Goal: Transaction & Acquisition: Purchase product/service

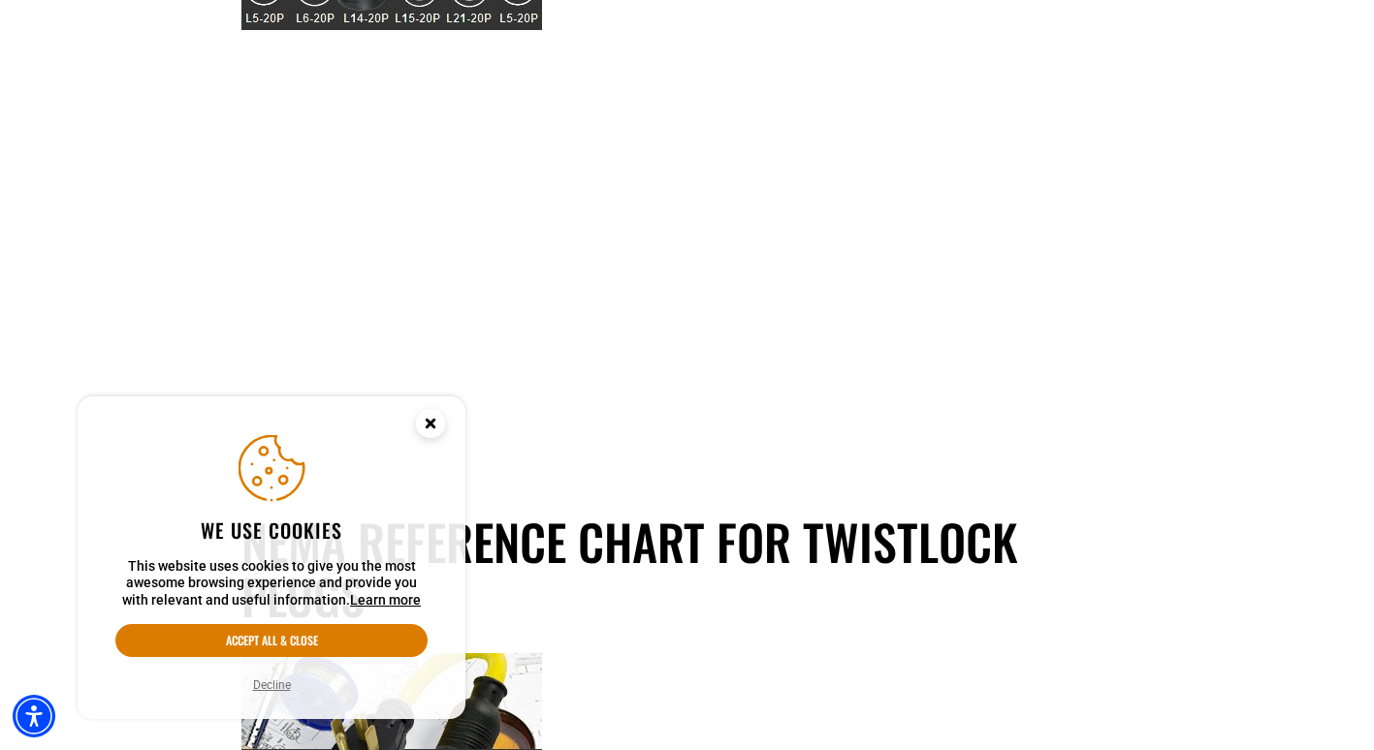
scroll to position [388, 0]
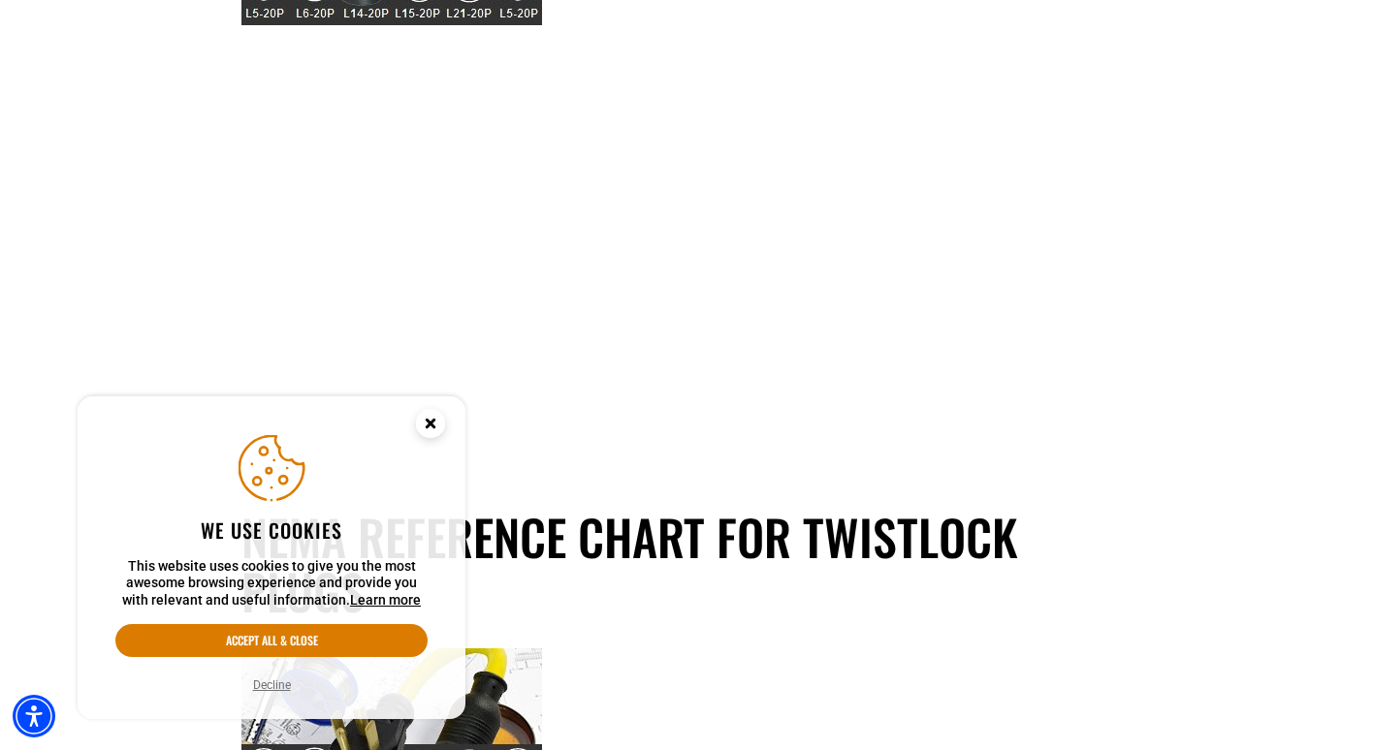
click at [436, 427] on circle "Close this option" at bounding box center [430, 423] width 29 height 29
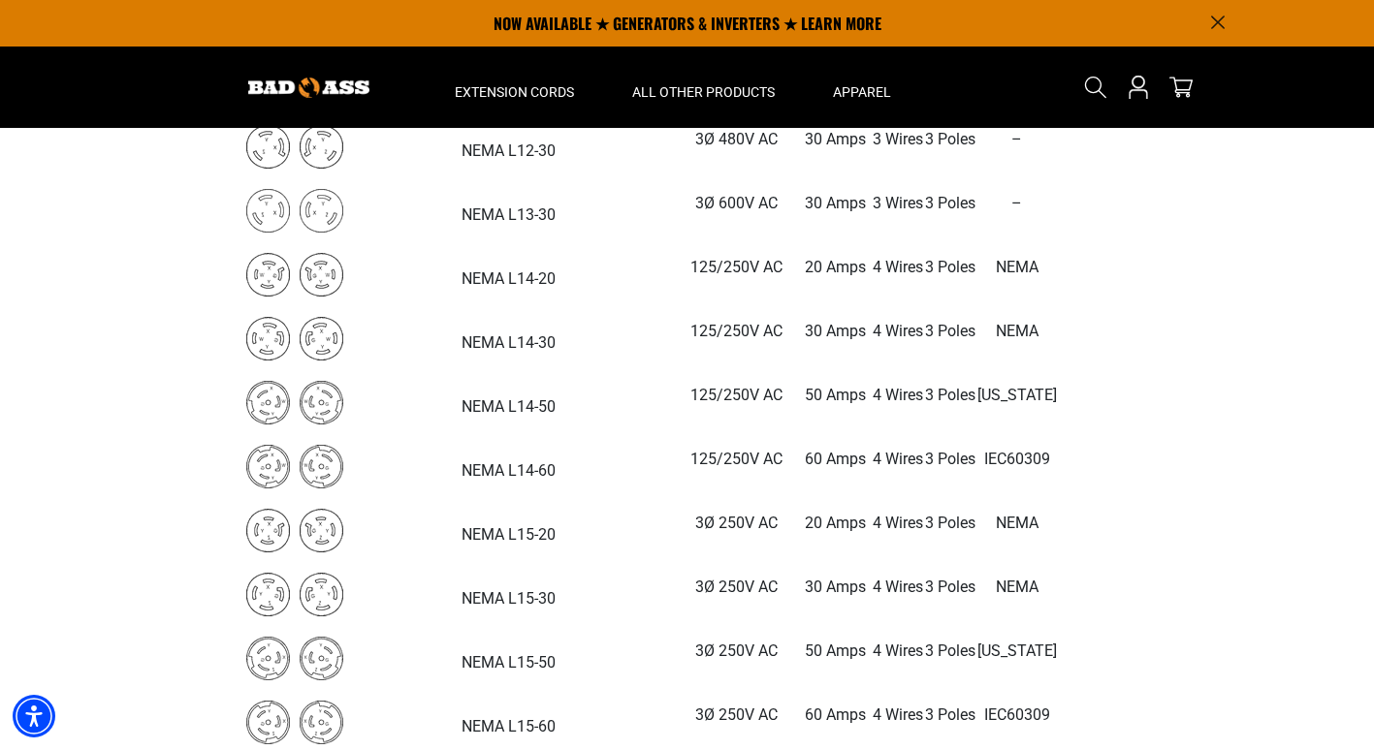
scroll to position [3297, 0]
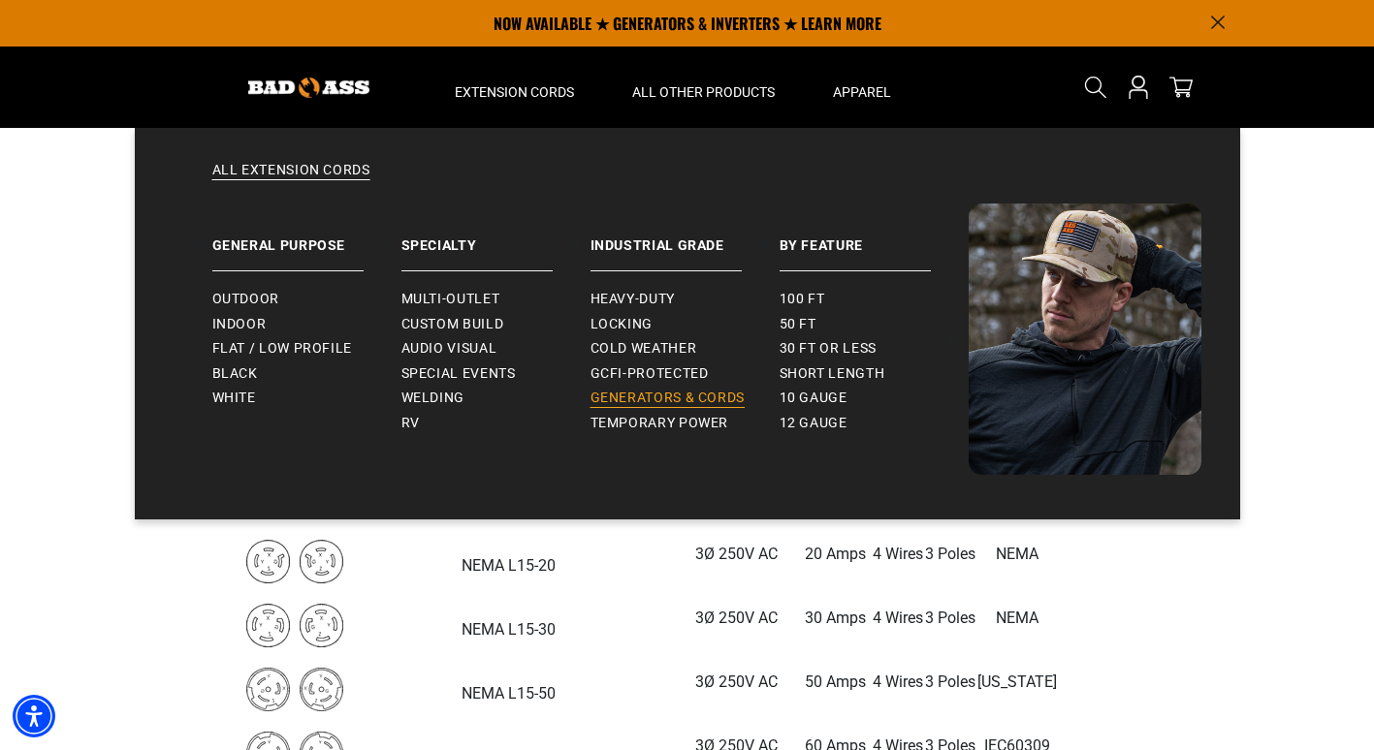
click at [679, 396] on span "Generators & Cords" at bounding box center [668, 398] width 155 height 17
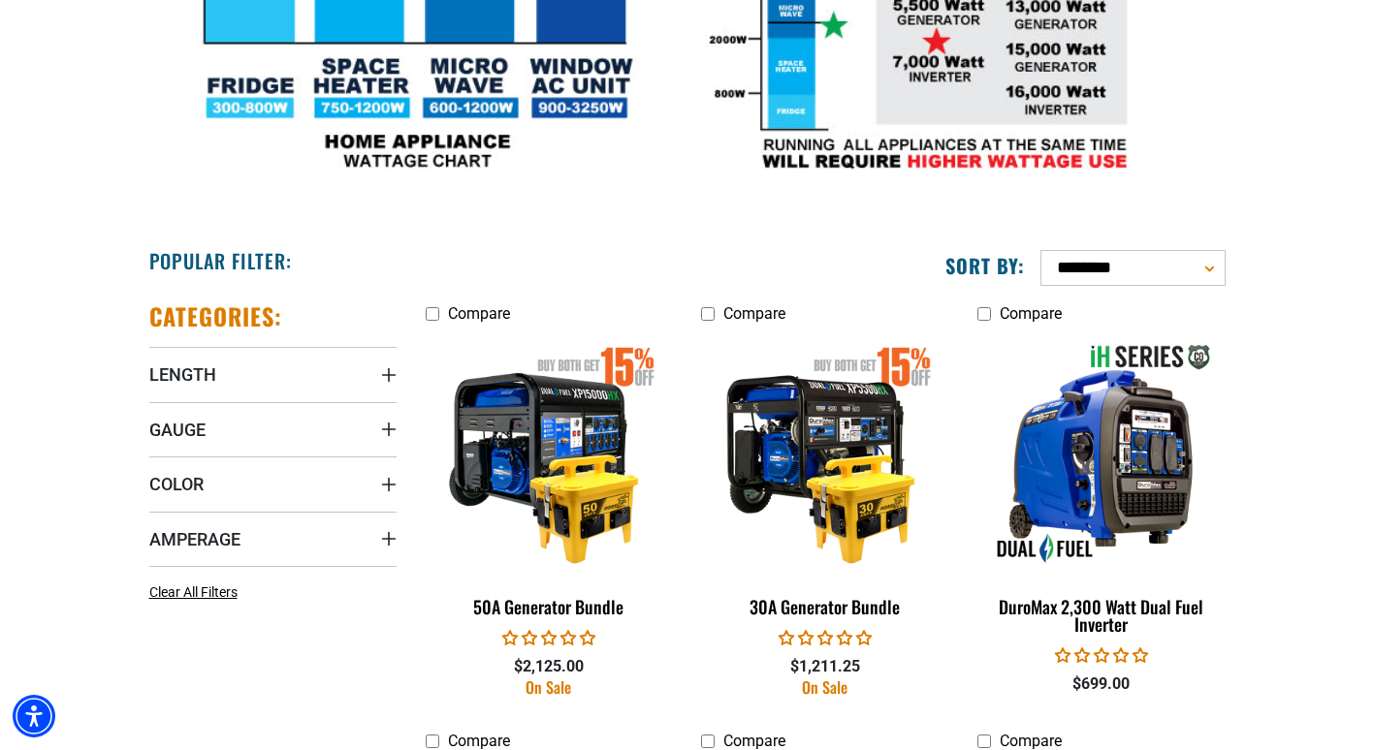
scroll to position [873, 0]
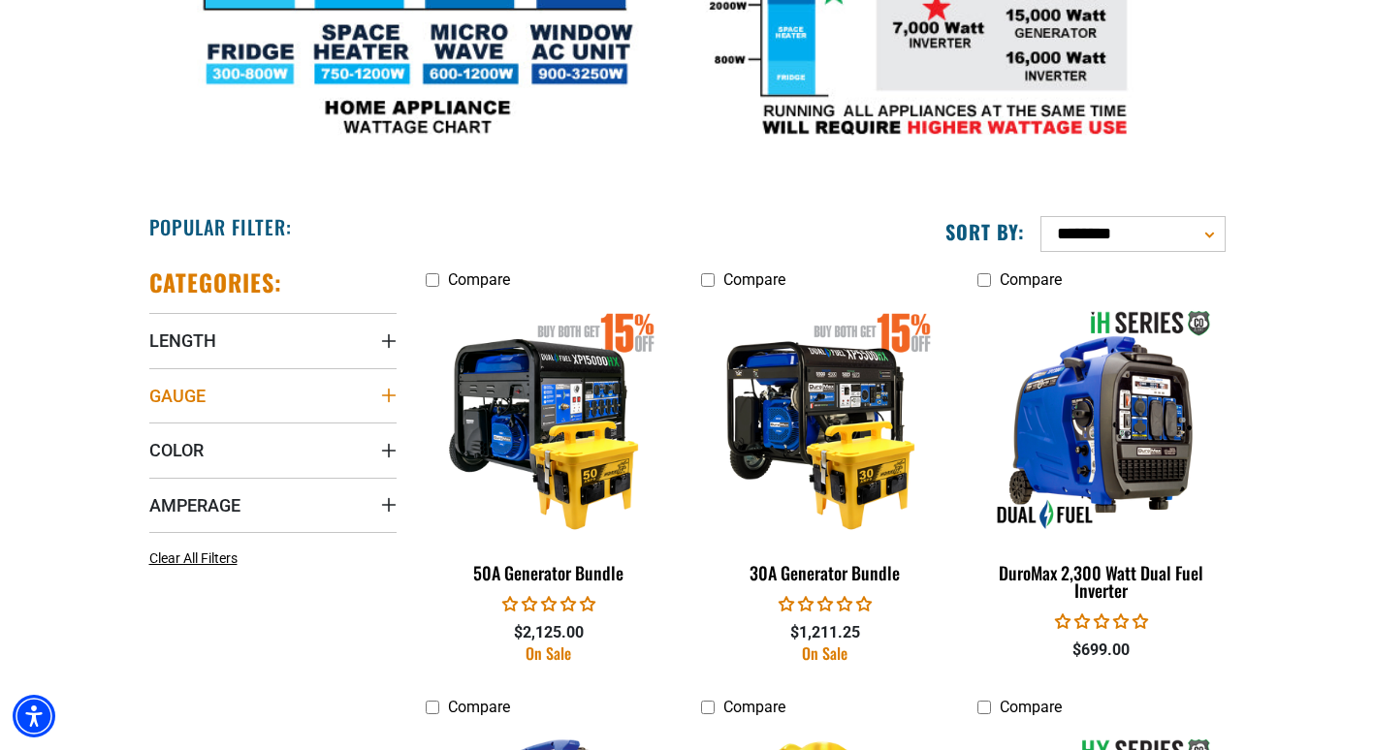
click at [388, 397] on icon "Gauge" at bounding box center [388, 396] width 14 height 14
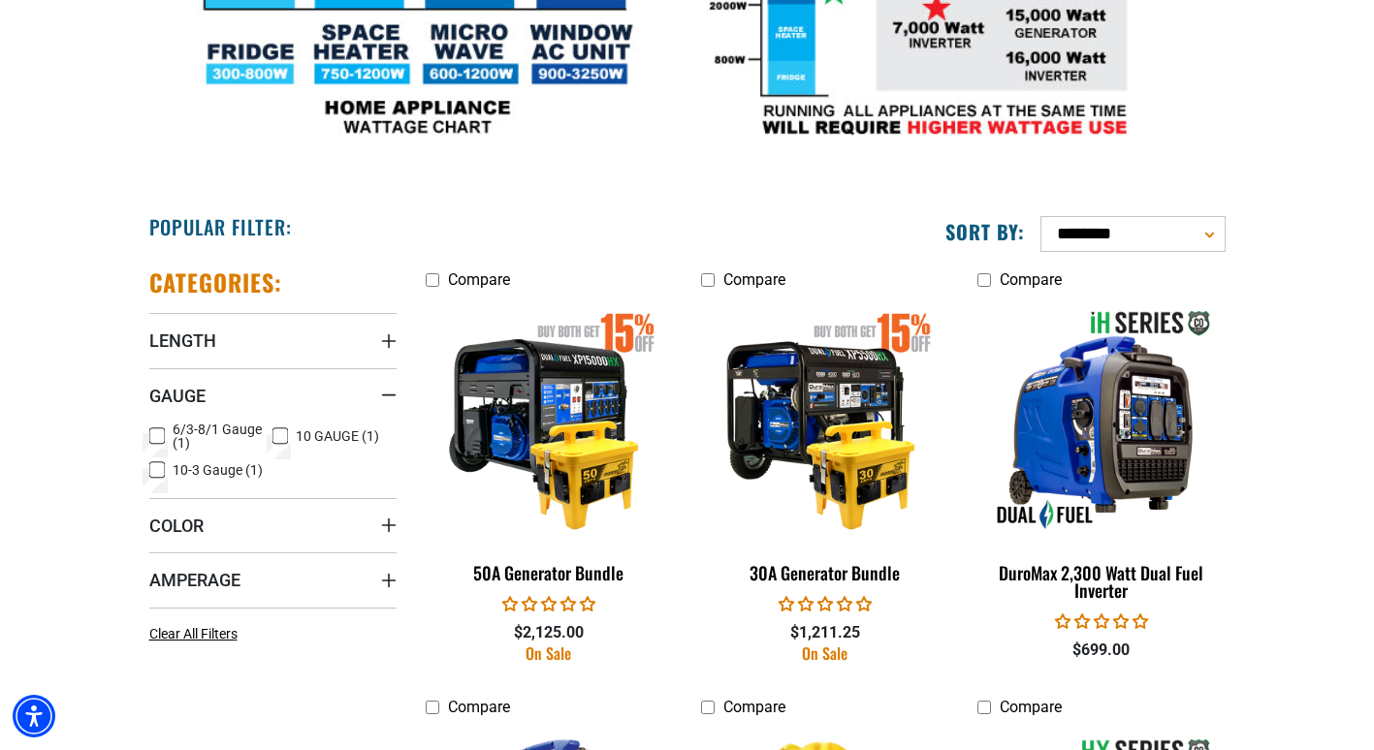
click at [155, 436] on icon at bounding box center [157, 436] width 16 height 25
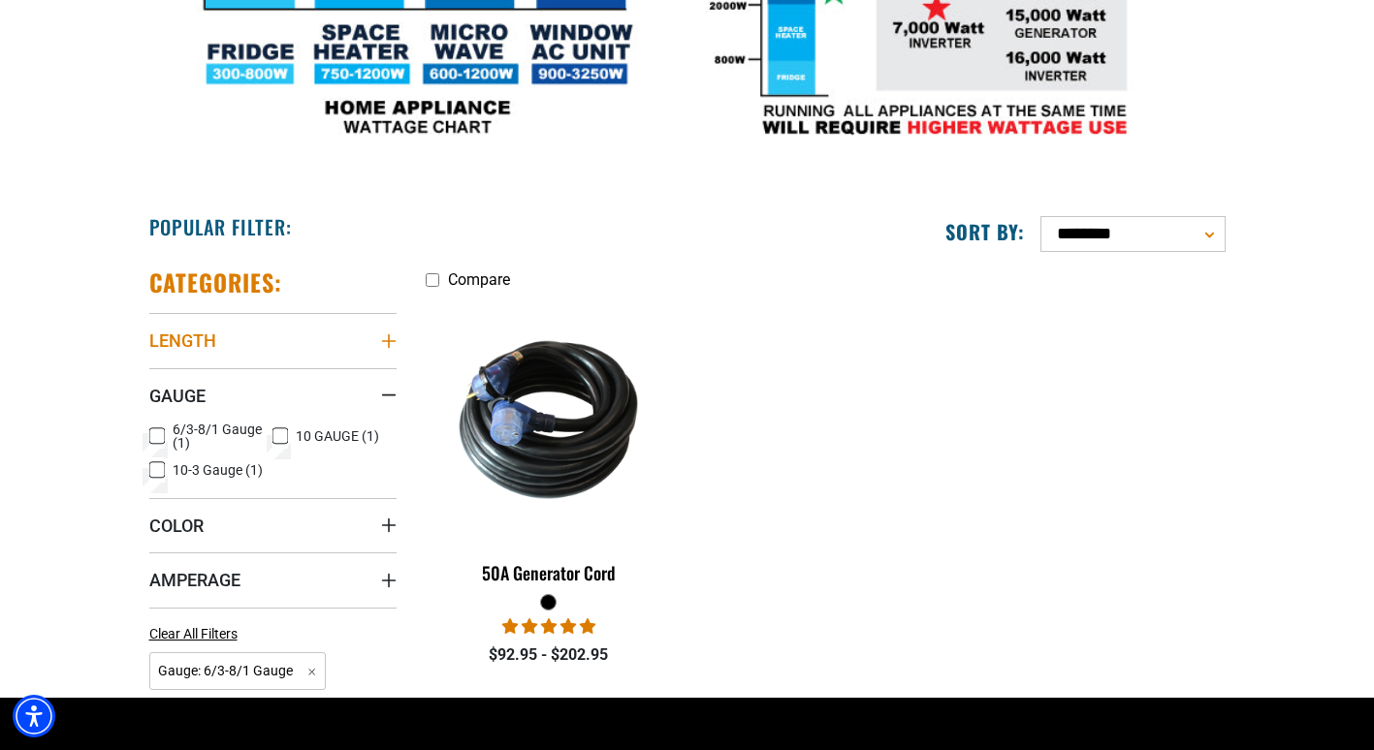
click at [384, 340] on icon "Length" at bounding box center [389, 342] width 16 height 16
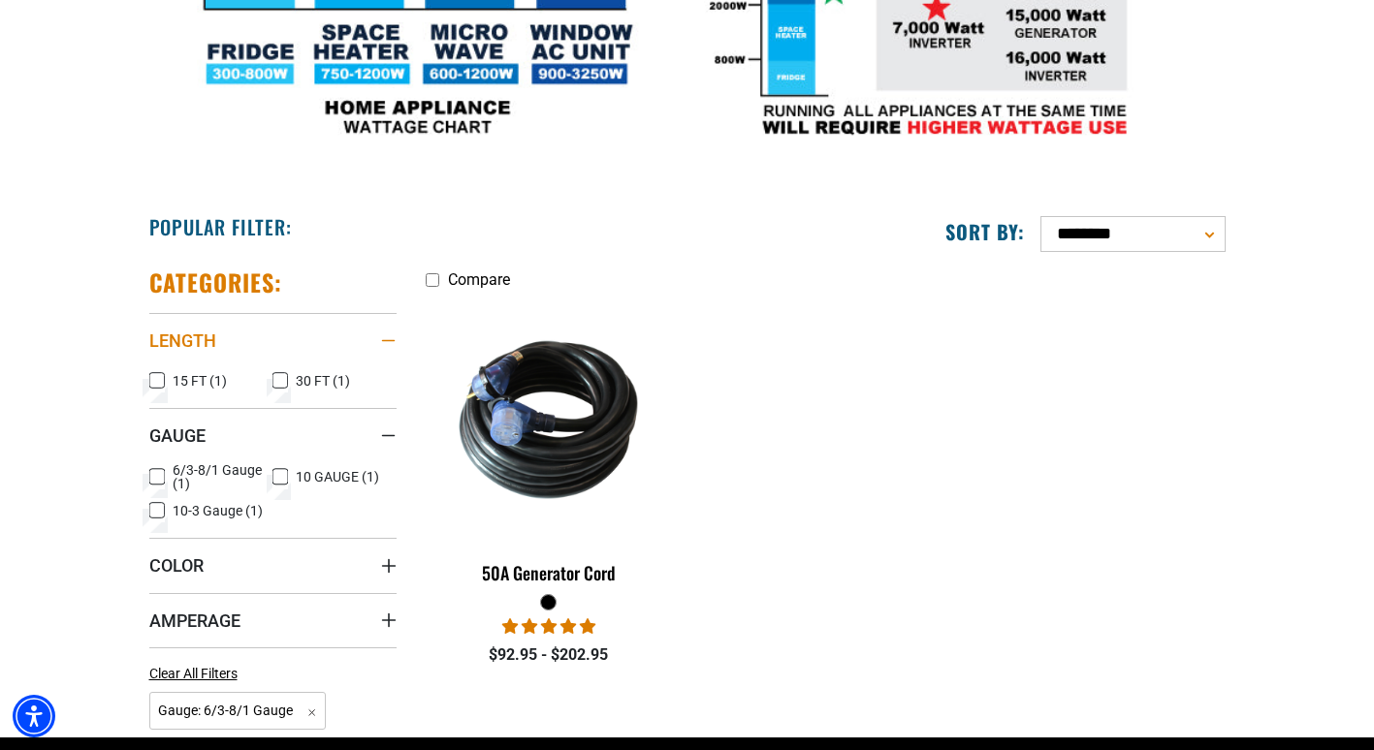
click at [384, 340] on icon "Length" at bounding box center [388, 341] width 14 height 2
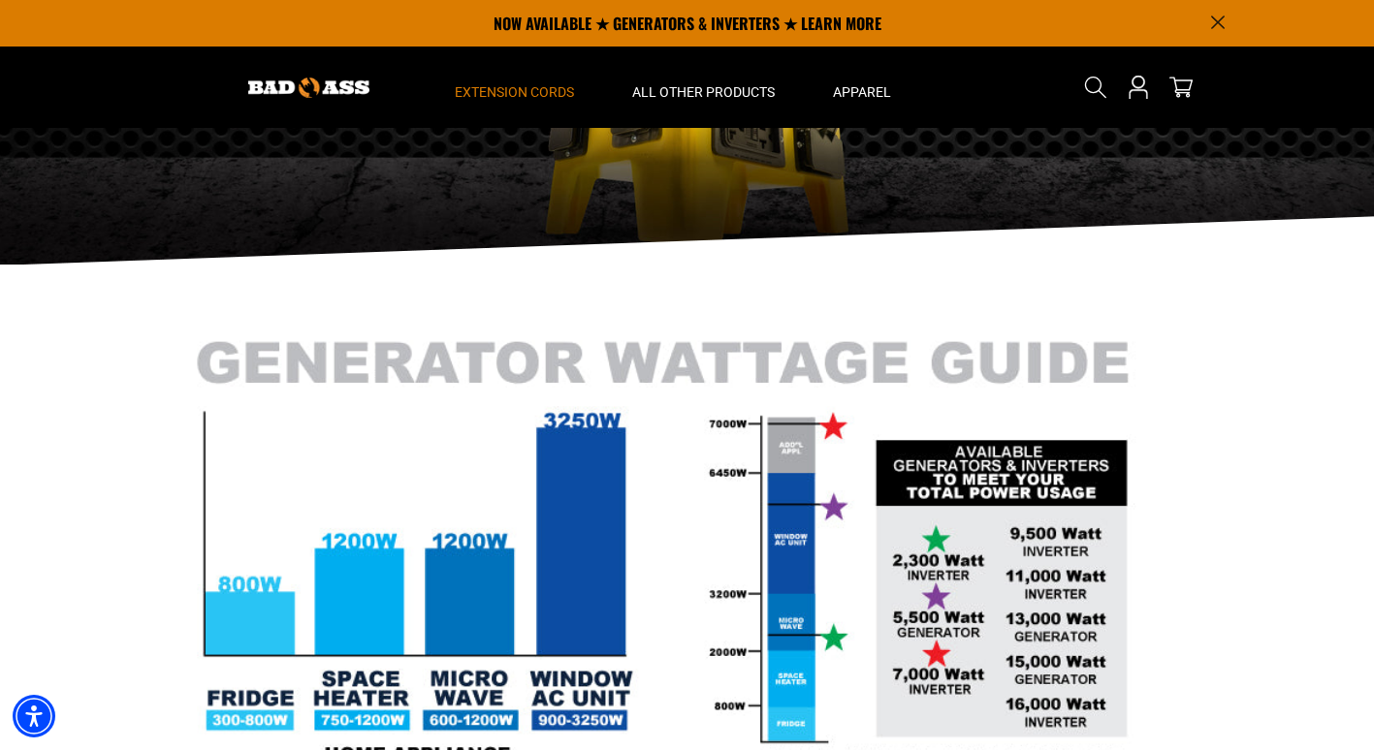
scroll to position [194, 0]
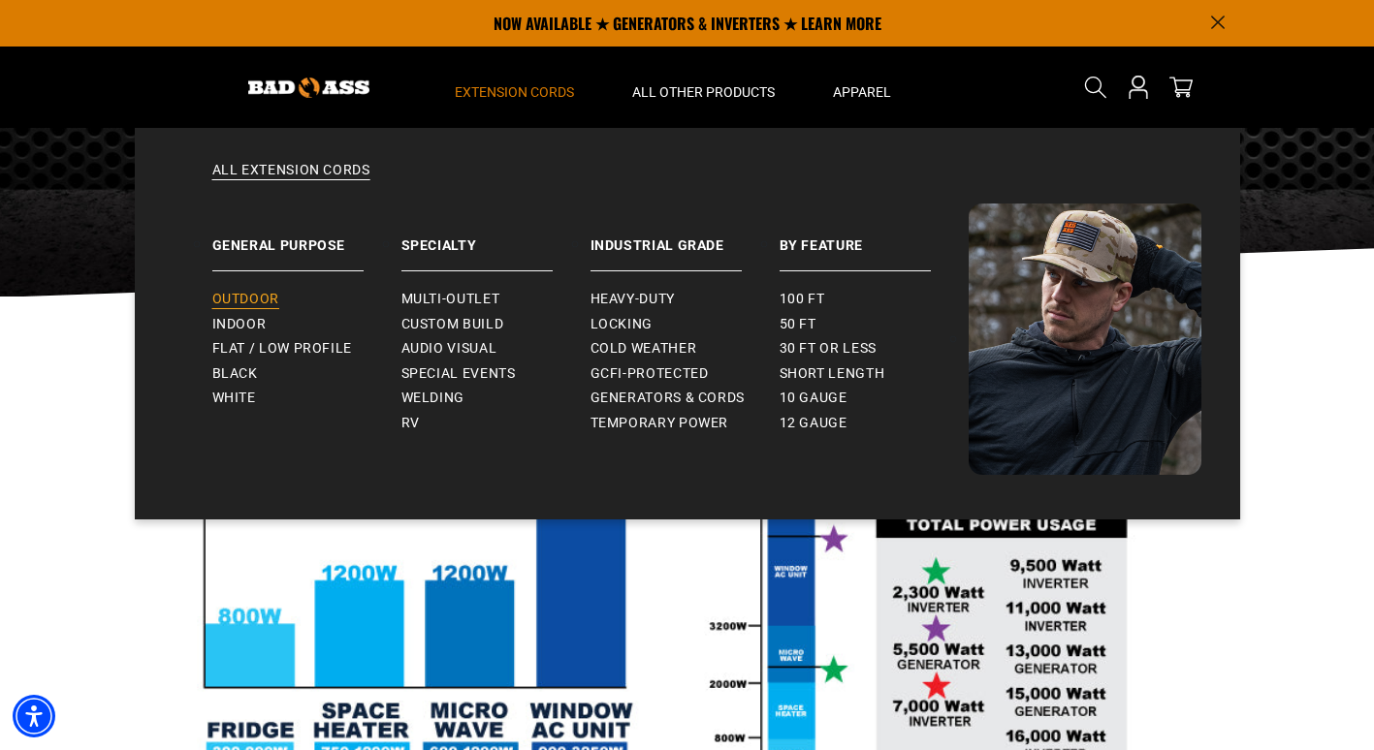
click at [266, 302] on span "Outdoor" at bounding box center [245, 299] width 67 height 17
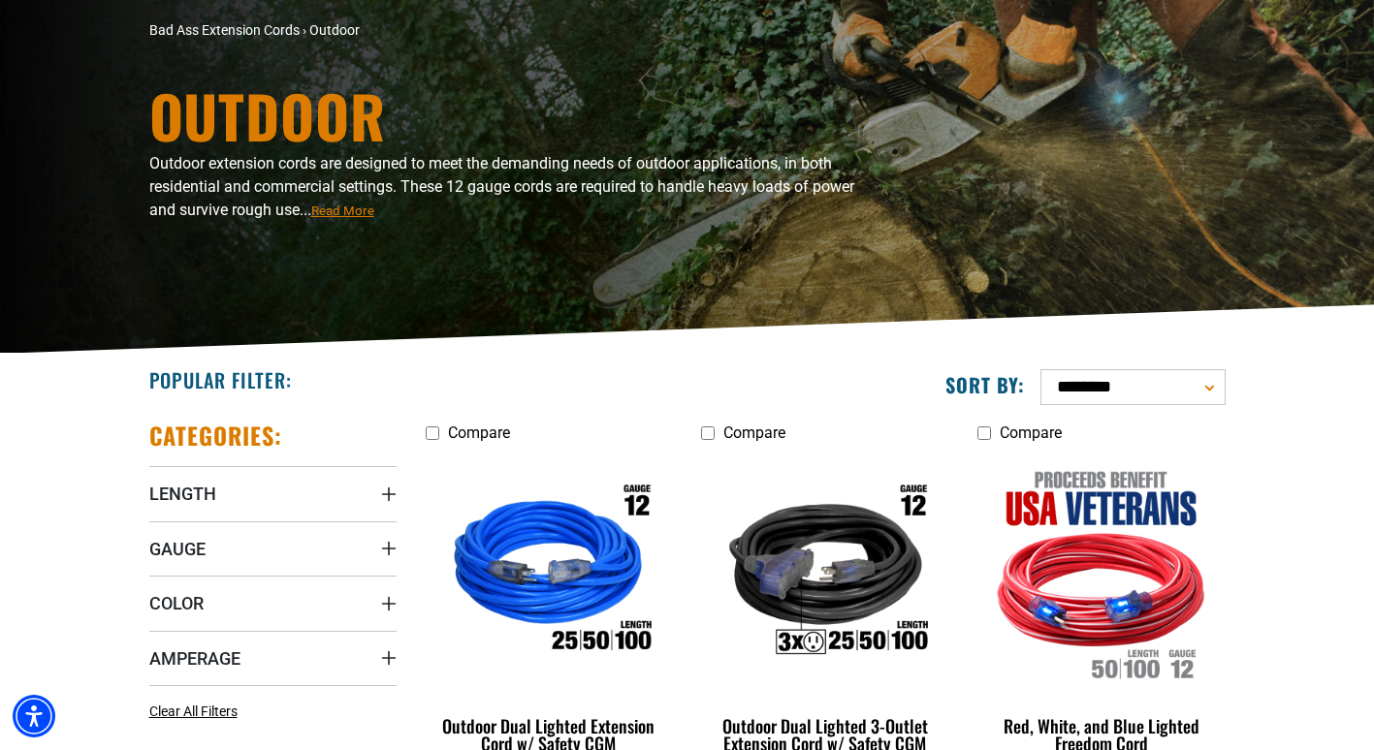
scroll to position [194, 0]
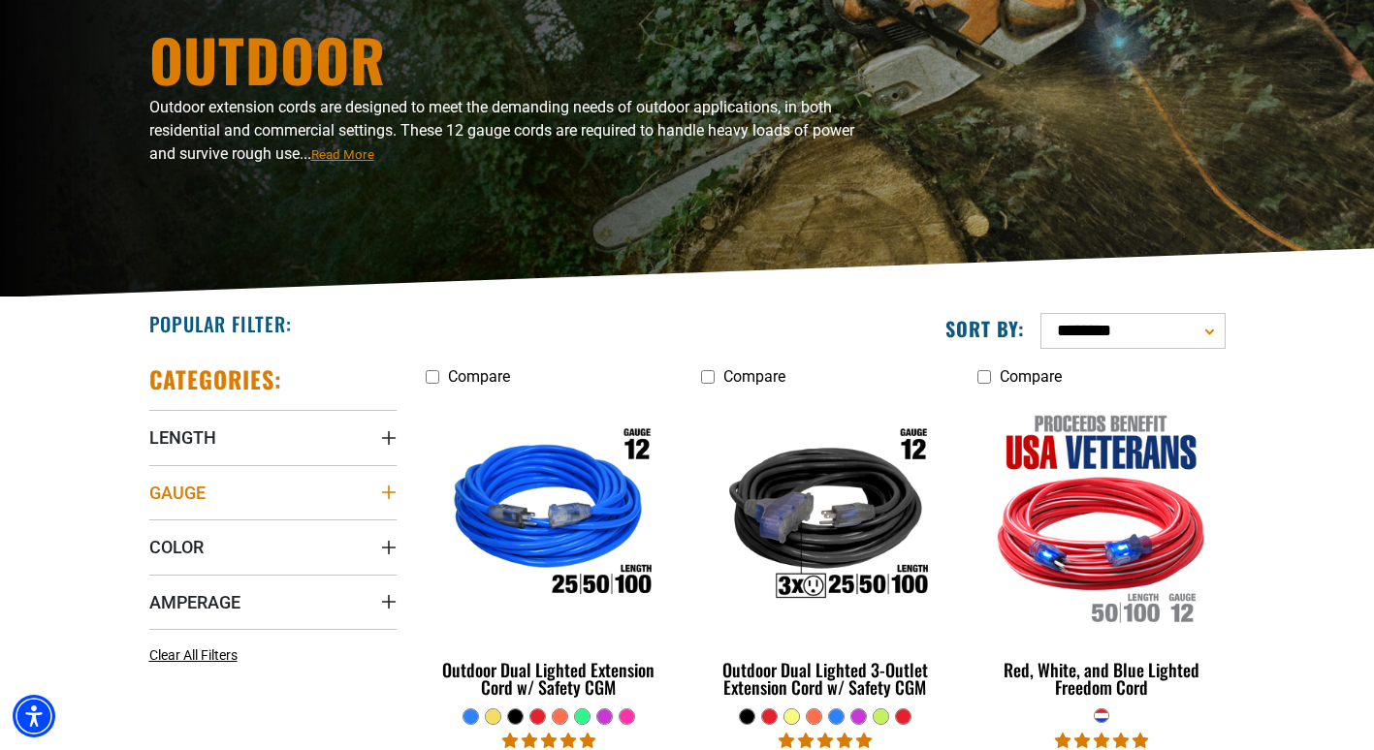
click at [395, 495] on icon "Gauge" at bounding box center [389, 493] width 16 height 16
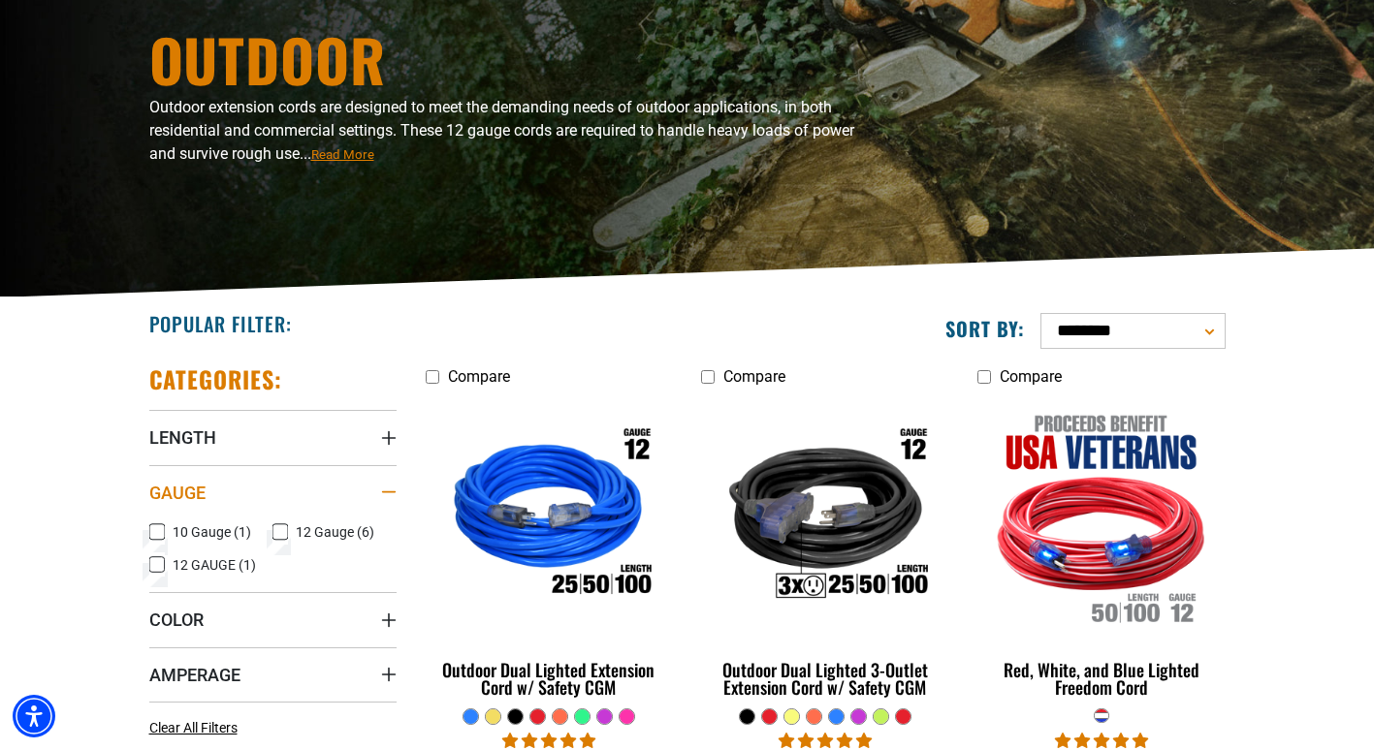
click at [393, 495] on div "Gauge" at bounding box center [389, 493] width 16 height 16
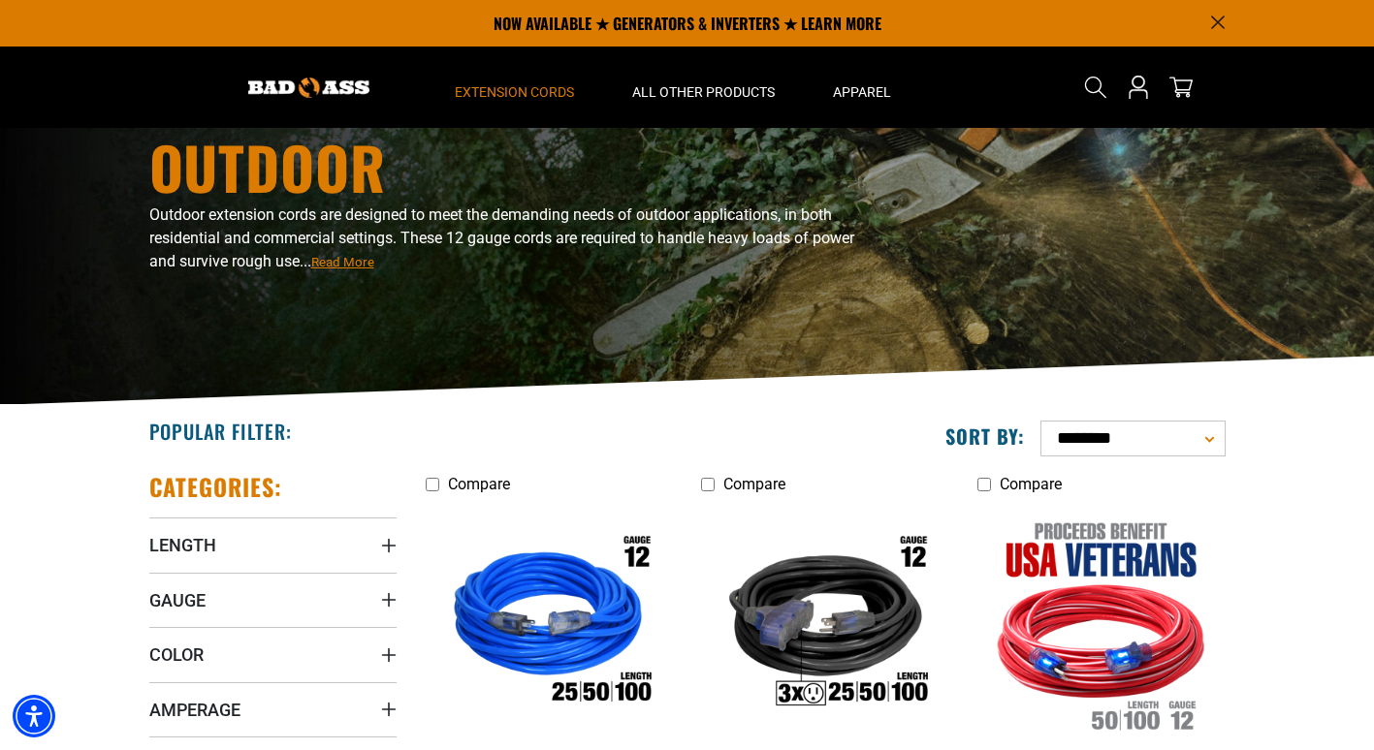
scroll to position [0, 0]
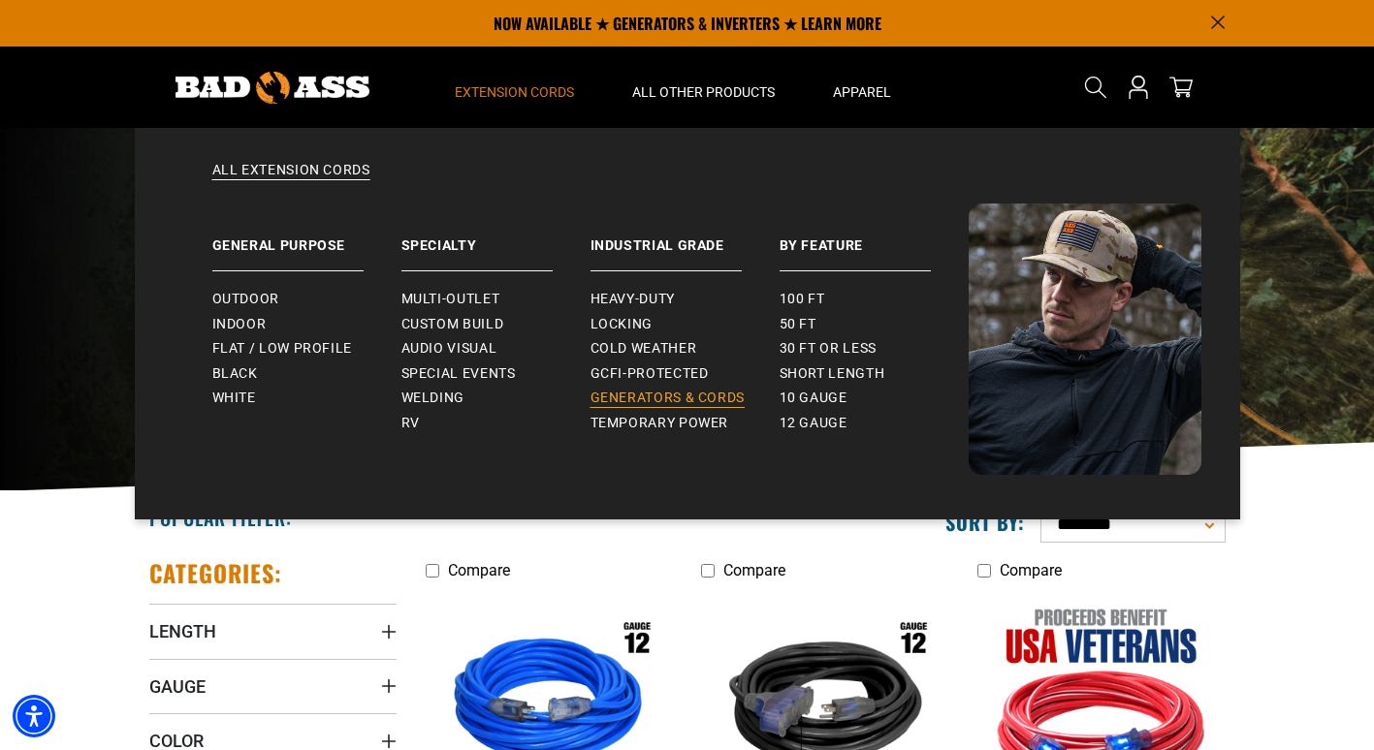
click at [722, 396] on span "Generators & Cords" at bounding box center [668, 398] width 155 height 17
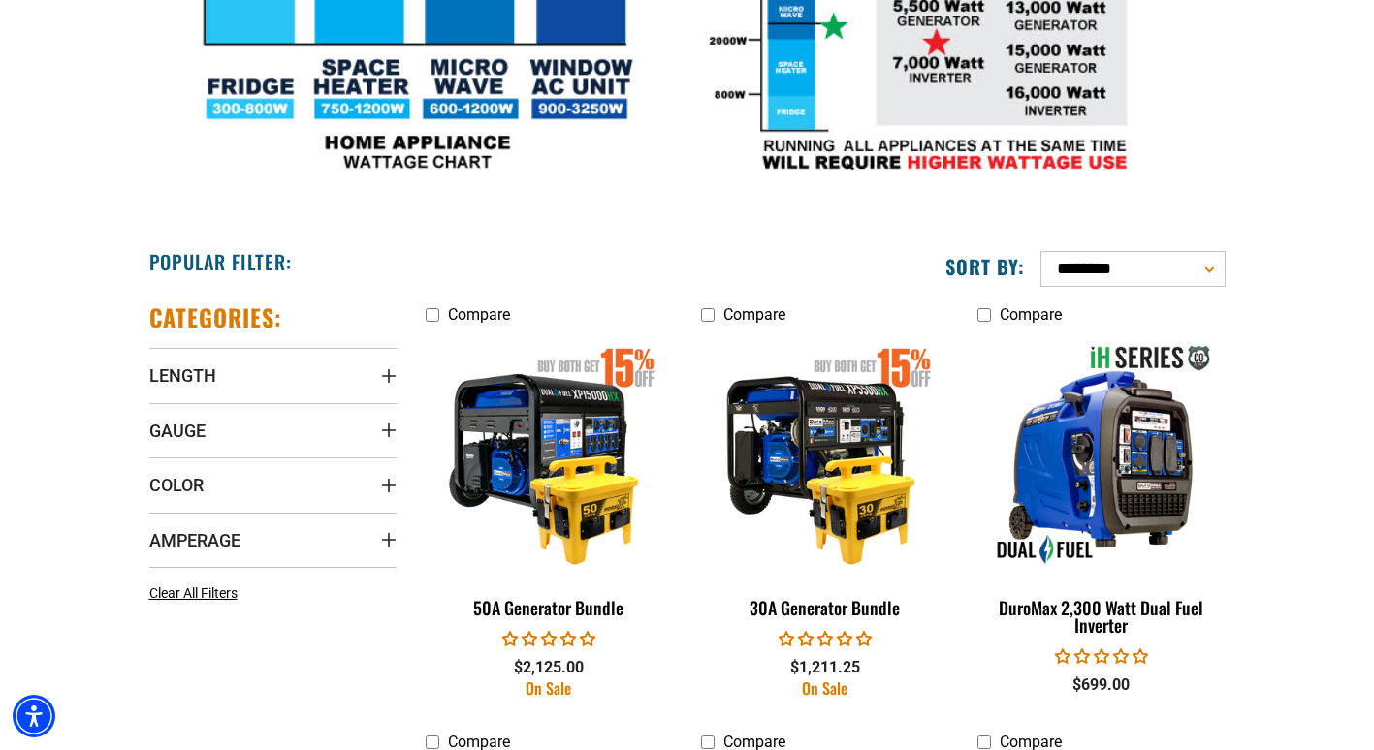
scroll to position [873, 0]
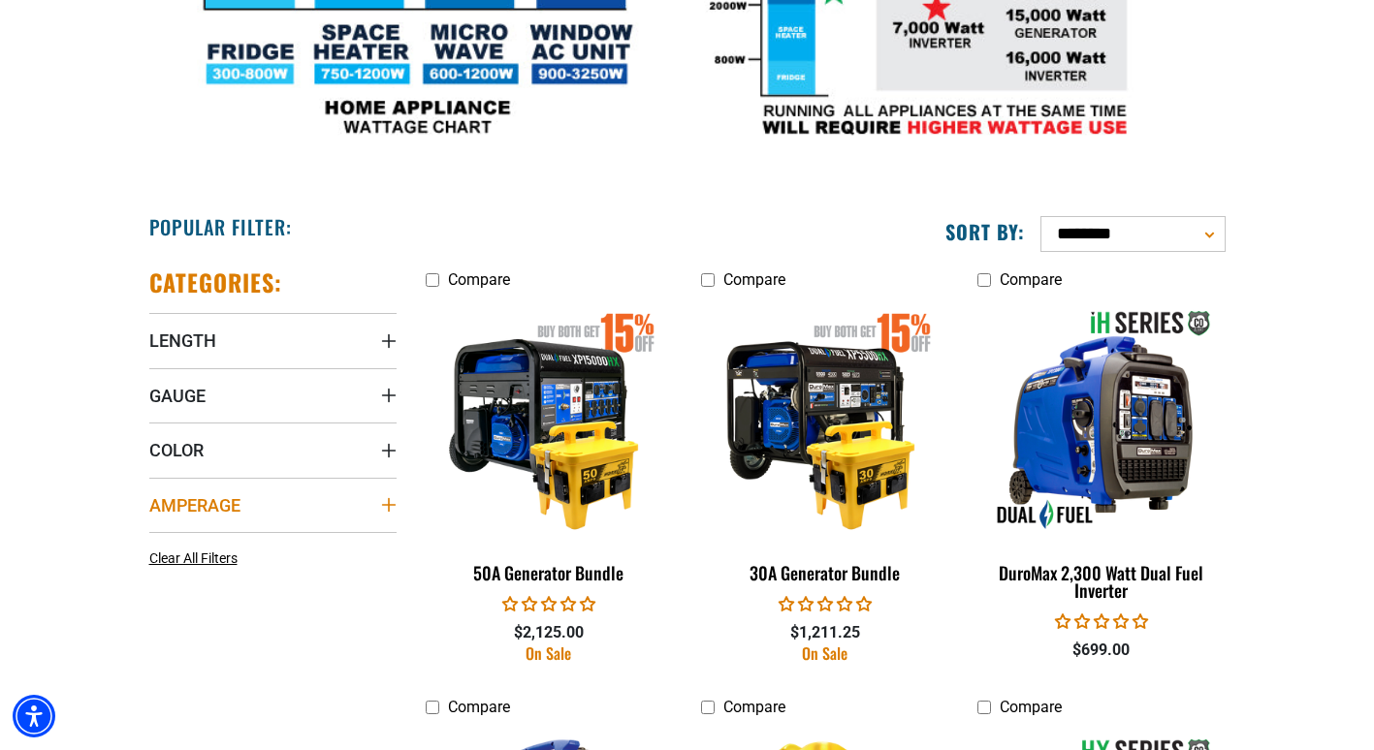
click at [377, 507] on summary "Amperage" at bounding box center [272, 505] width 247 height 54
click at [159, 543] on icon at bounding box center [157, 544] width 16 height 25
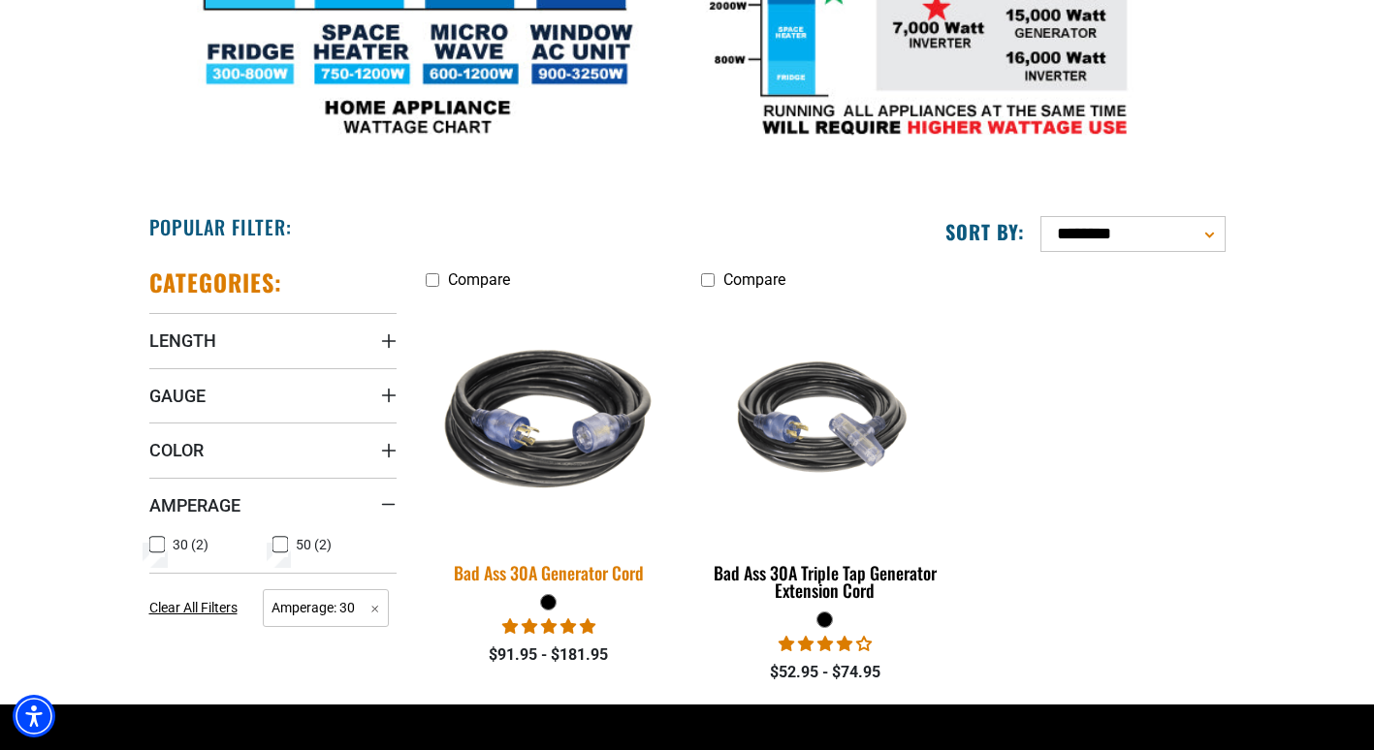
click at [603, 574] on div "Bad Ass 30A Generator Cord" at bounding box center [549, 572] width 247 height 17
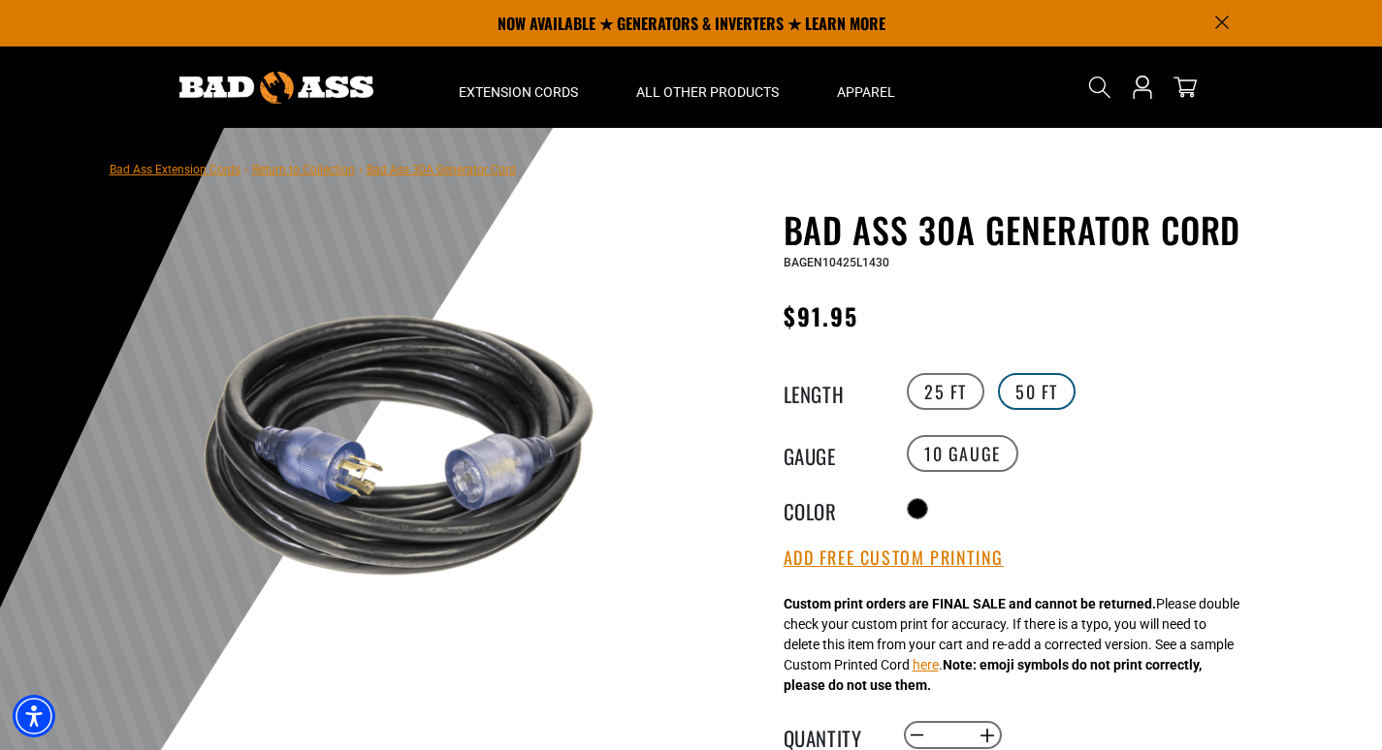
click at [1042, 383] on label "50 FT" at bounding box center [1037, 391] width 78 height 37
